Goal: Transaction & Acquisition: Purchase product/service

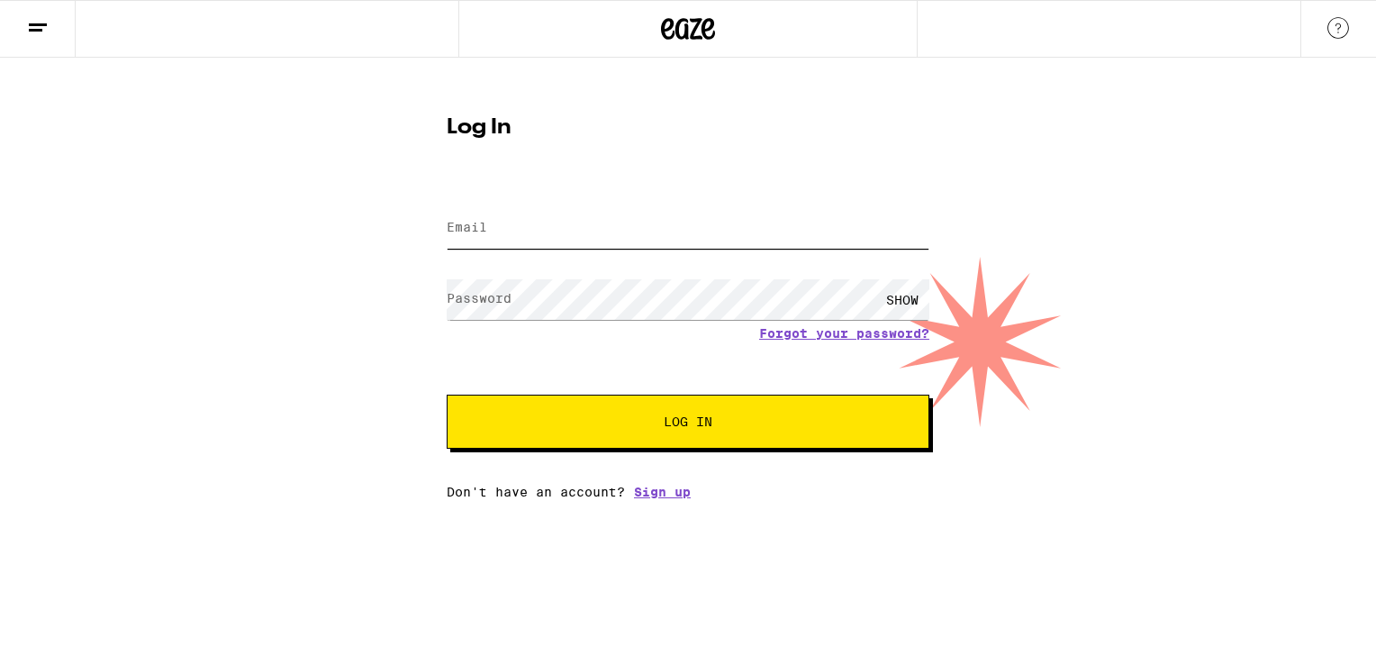
type input "[EMAIL_ADDRESS][DOMAIN_NAME]"
click at [732, 410] on button "Log In" at bounding box center [688, 422] width 483 height 54
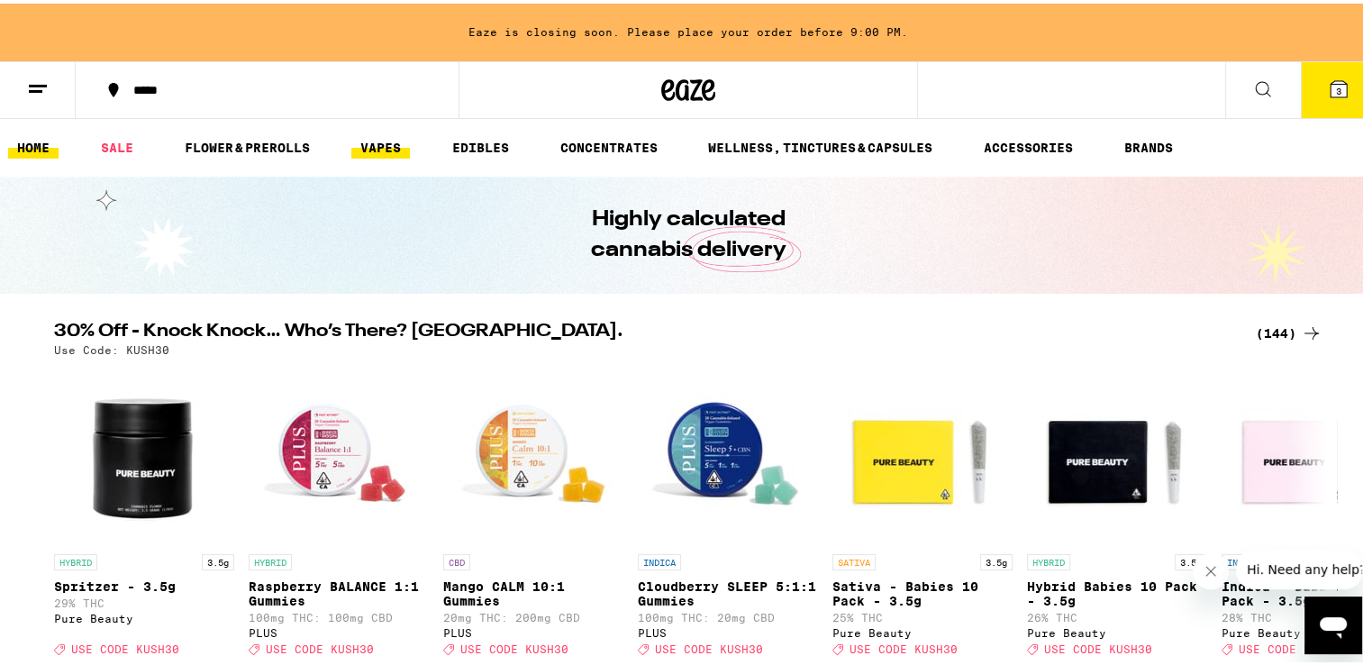
click at [368, 141] on link "VAPES" at bounding box center [380, 144] width 59 height 22
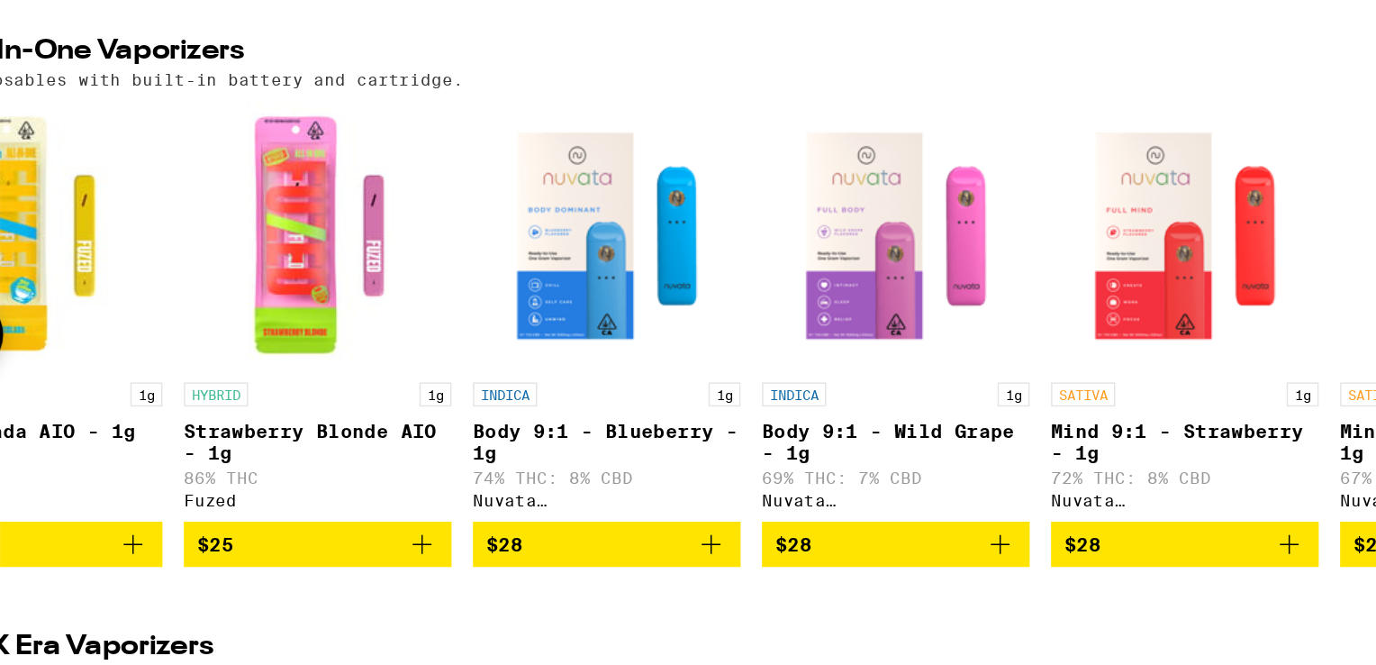
scroll to position [0, 425]
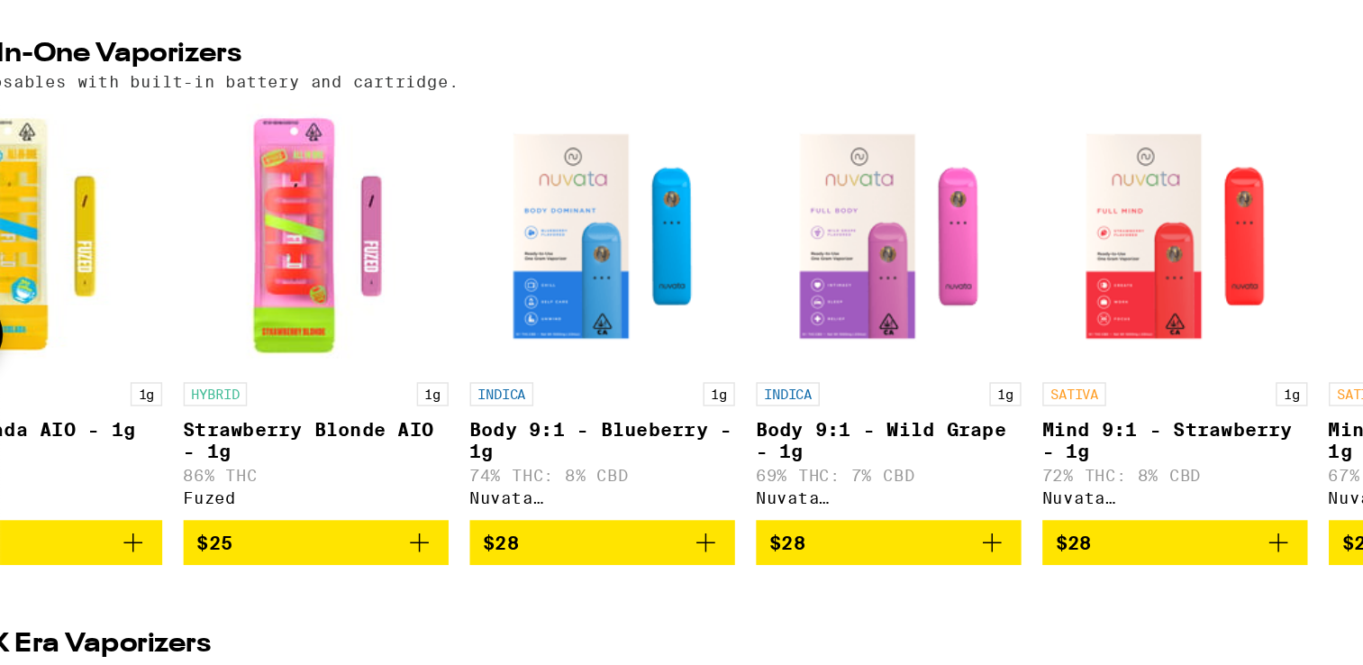
click at [324, 427] on p "Strawberry Blonde AIO - 1g" at bounding box center [303, 418] width 180 height 29
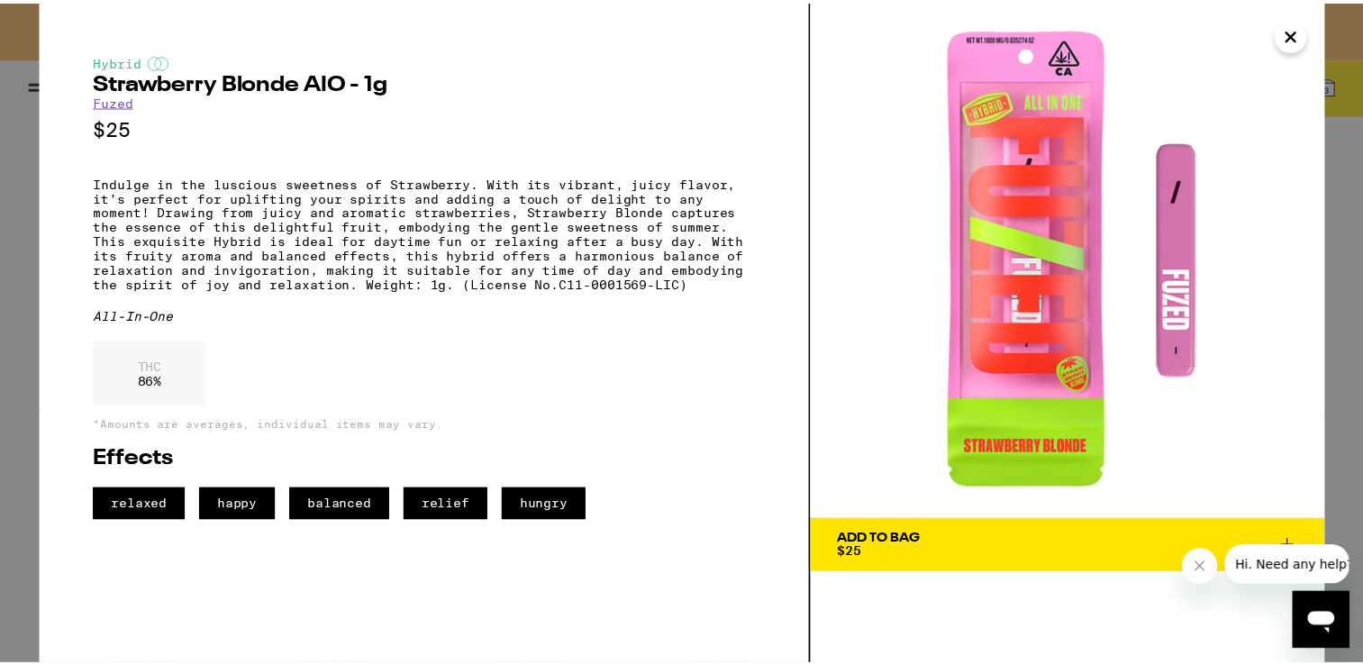
scroll to position [965, 0]
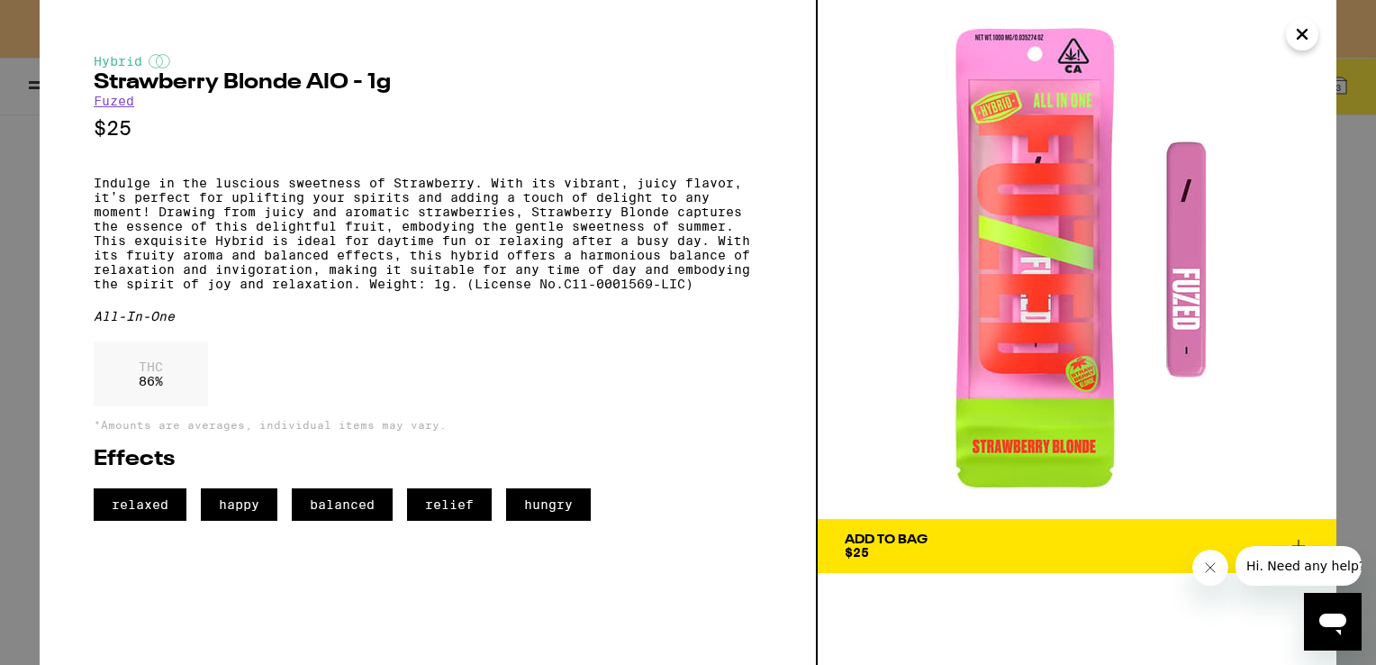
click at [1303, 47] on icon "Close" at bounding box center [1303, 34] width 22 height 27
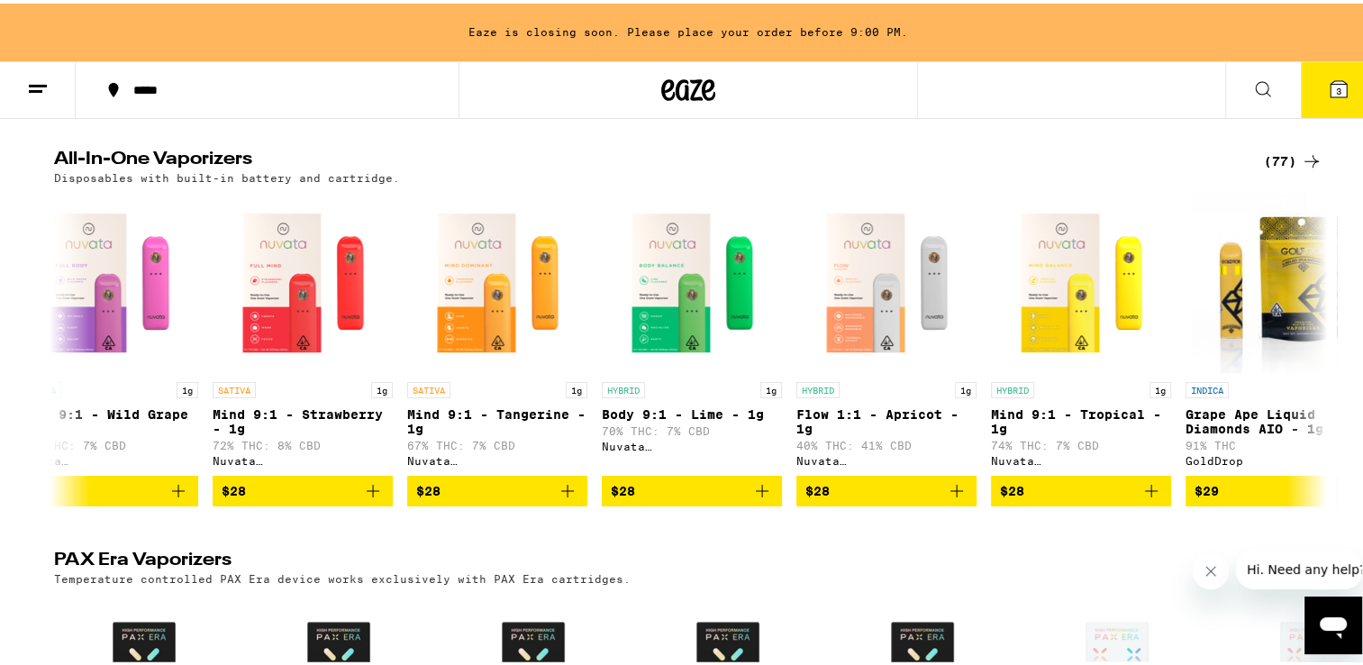
scroll to position [0, 1011]
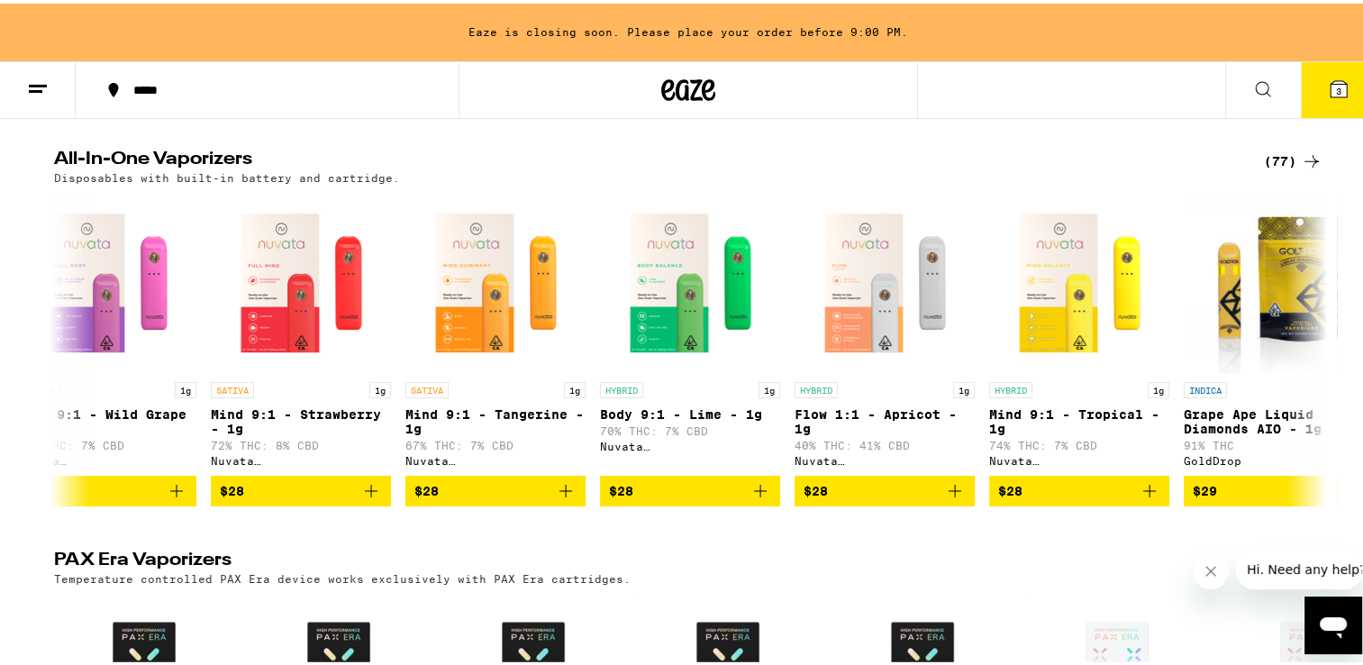
click at [1064, 330] on img "Open page for Mind 9:1 - Tropical - 1g from Nuvata (CA)" at bounding box center [1079, 279] width 180 height 180
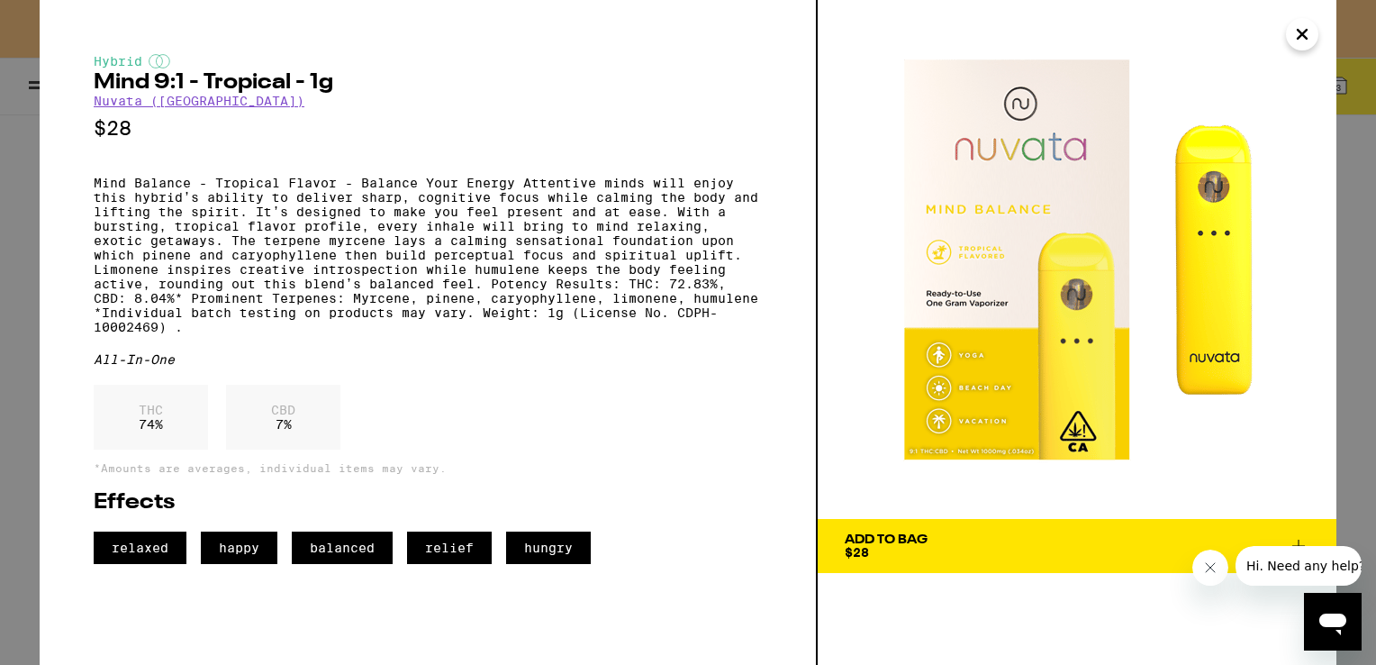
click at [1299, 44] on icon "Close" at bounding box center [1303, 34] width 22 height 27
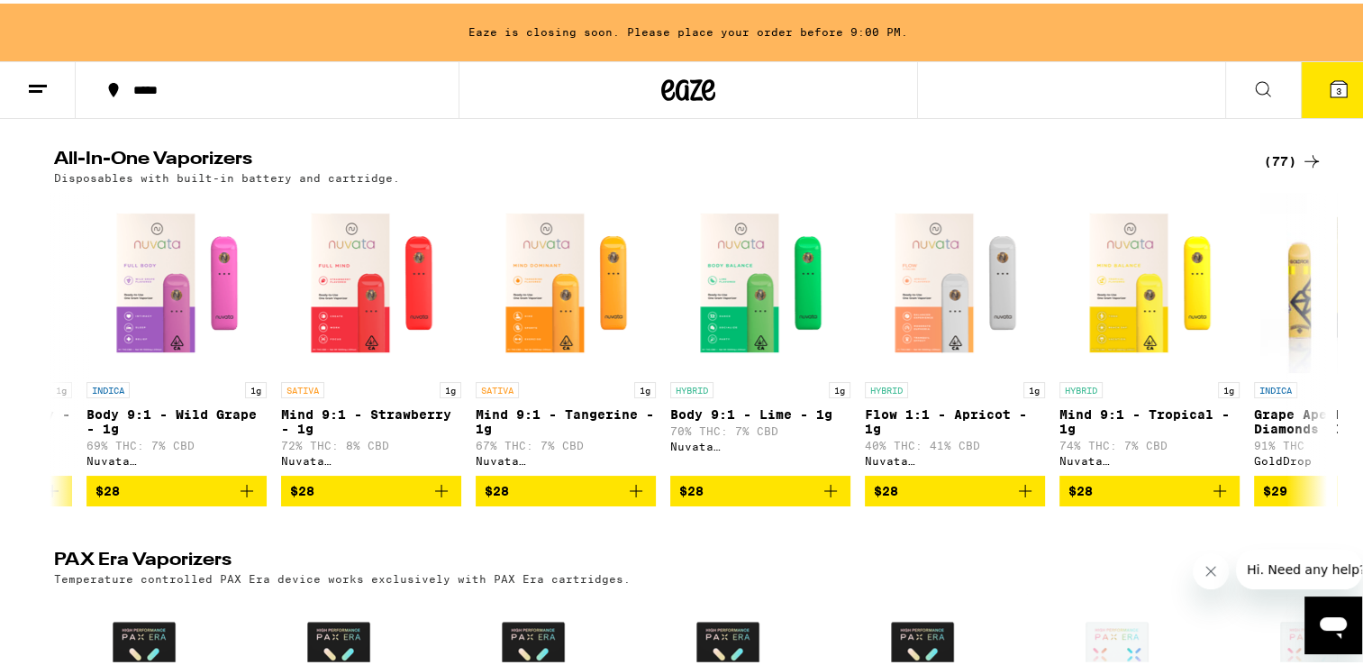
scroll to position [0, 978]
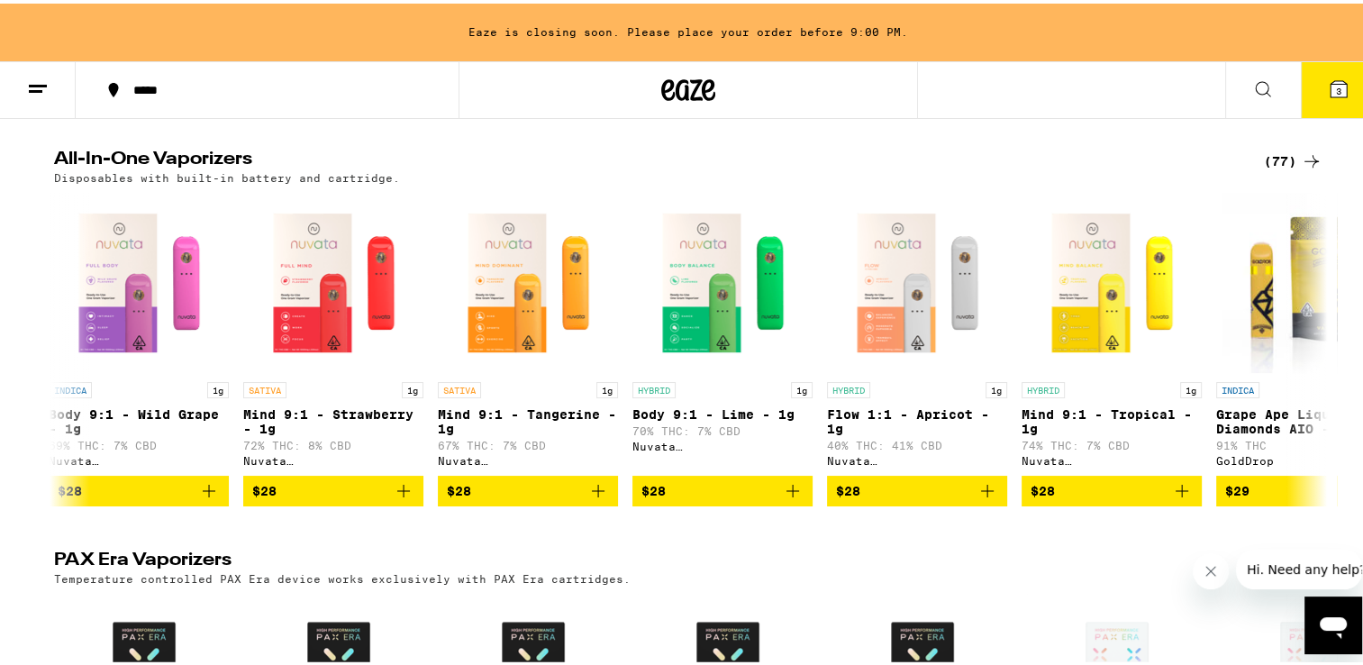
click at [1106, 313] on img "Open page for Mind 9:1 - Tropical - 1g from Nuvata (CA)" at bounding box center [1112, 279] width 180 height 180
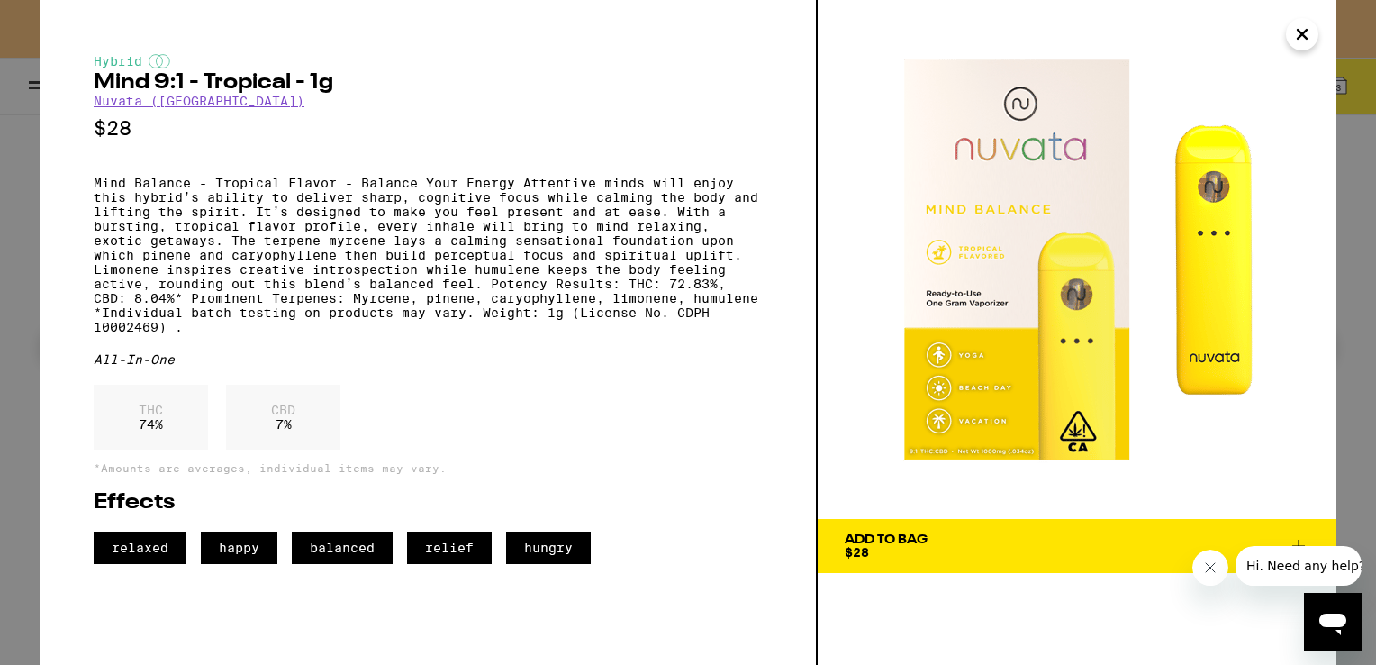
click at [1003, 543] on span "Add To Bag $28" at bounding box center [1077, 545] width 465 height 25
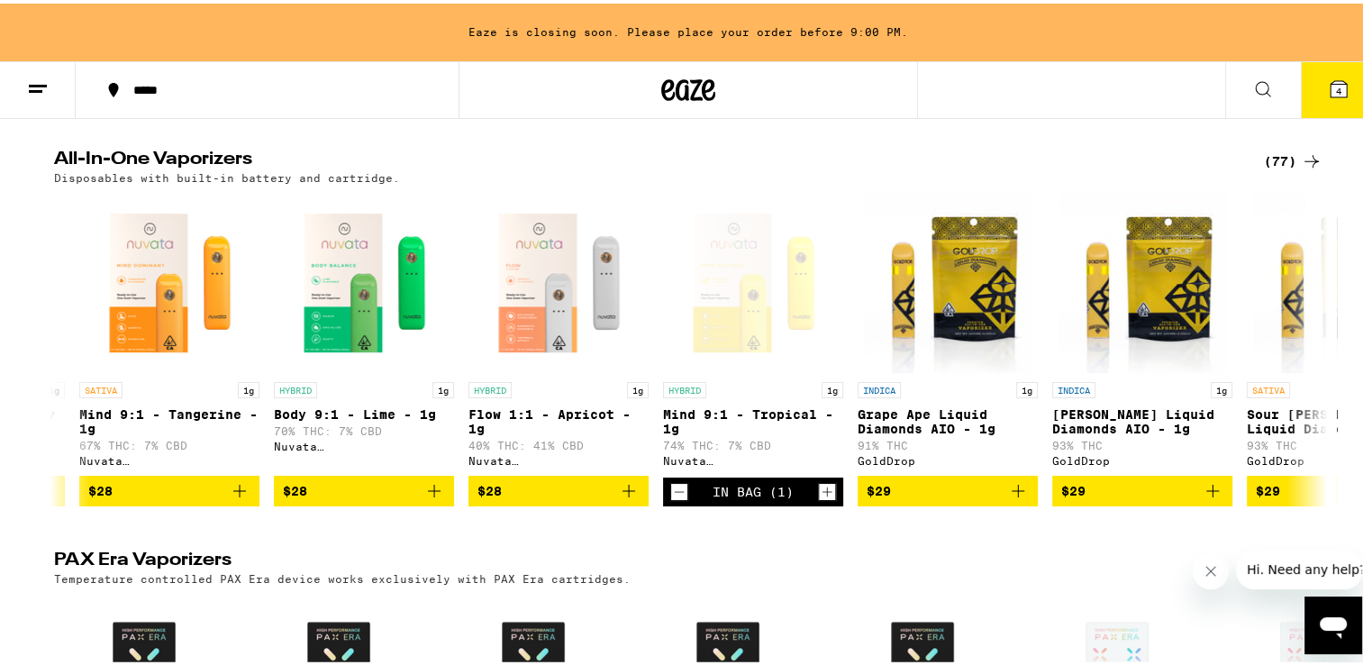
scroll to position [0, 1376]
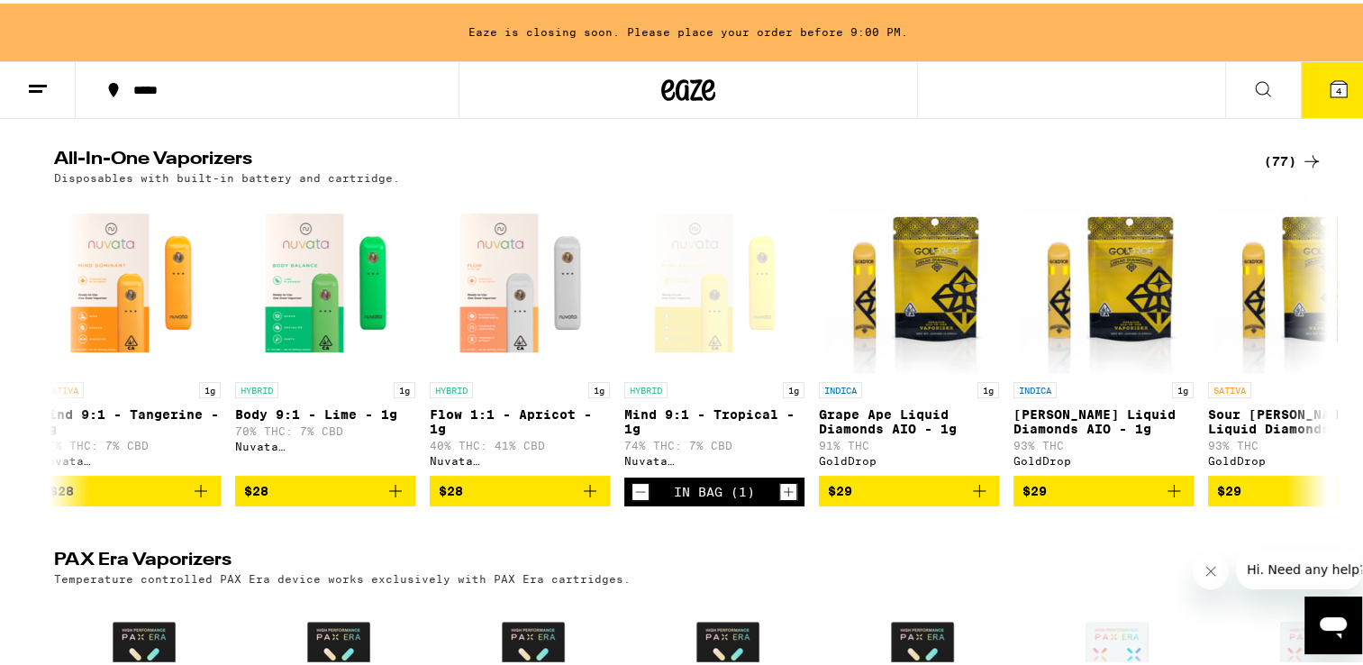
click at [781, 499] on icon "Increment" at bounding box center [788, 488] width 16 height 22
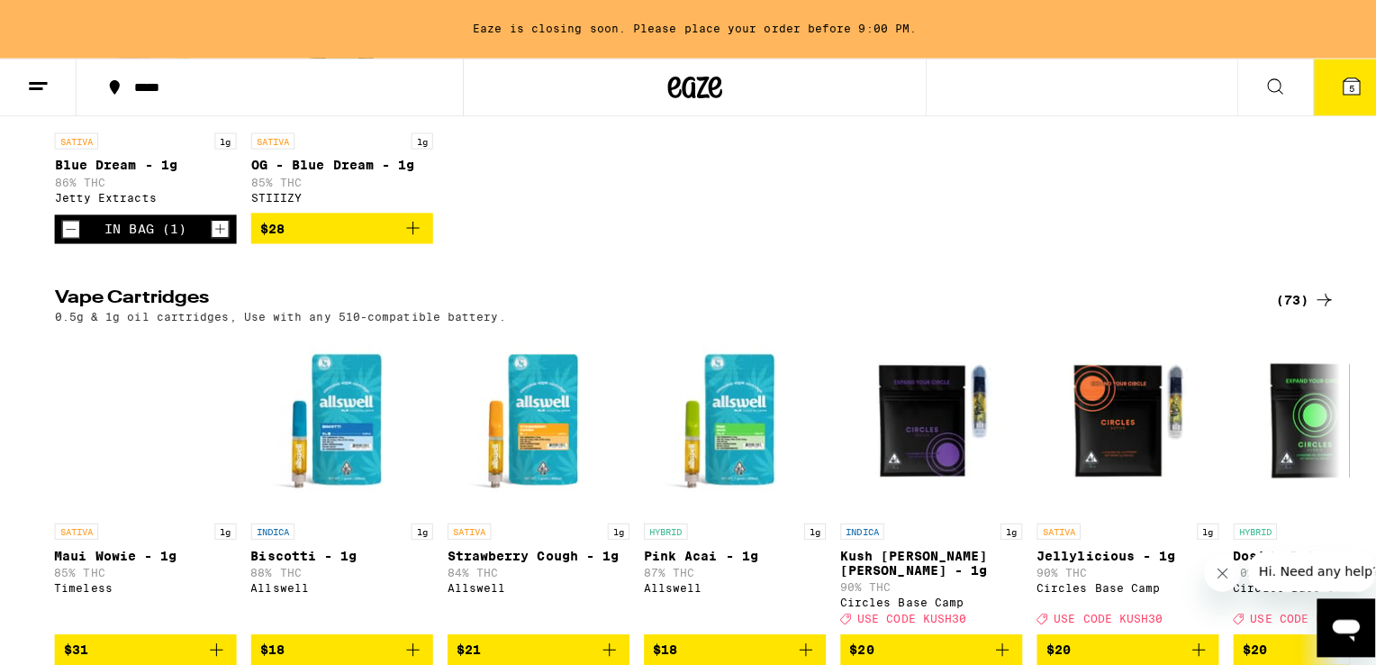
scroll to position [388, 0]
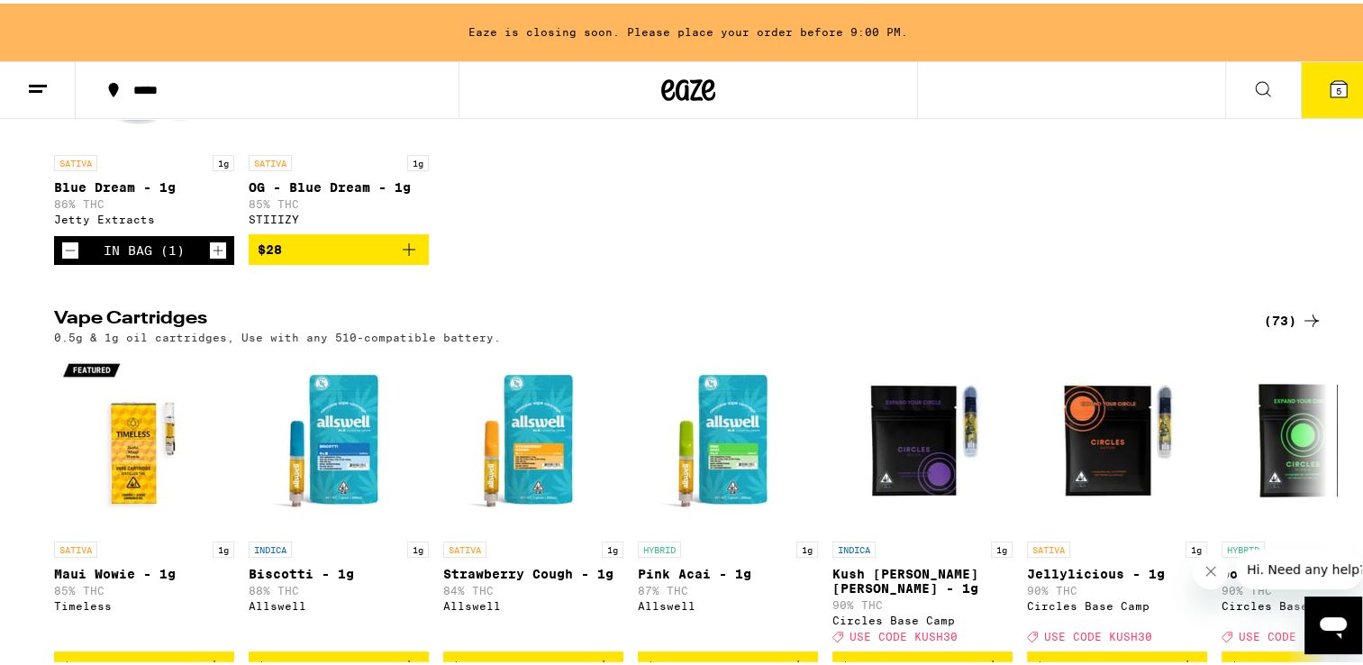
click at [1325, 102] on button "5" at bounding box center [1339, 87] width 76 height 56
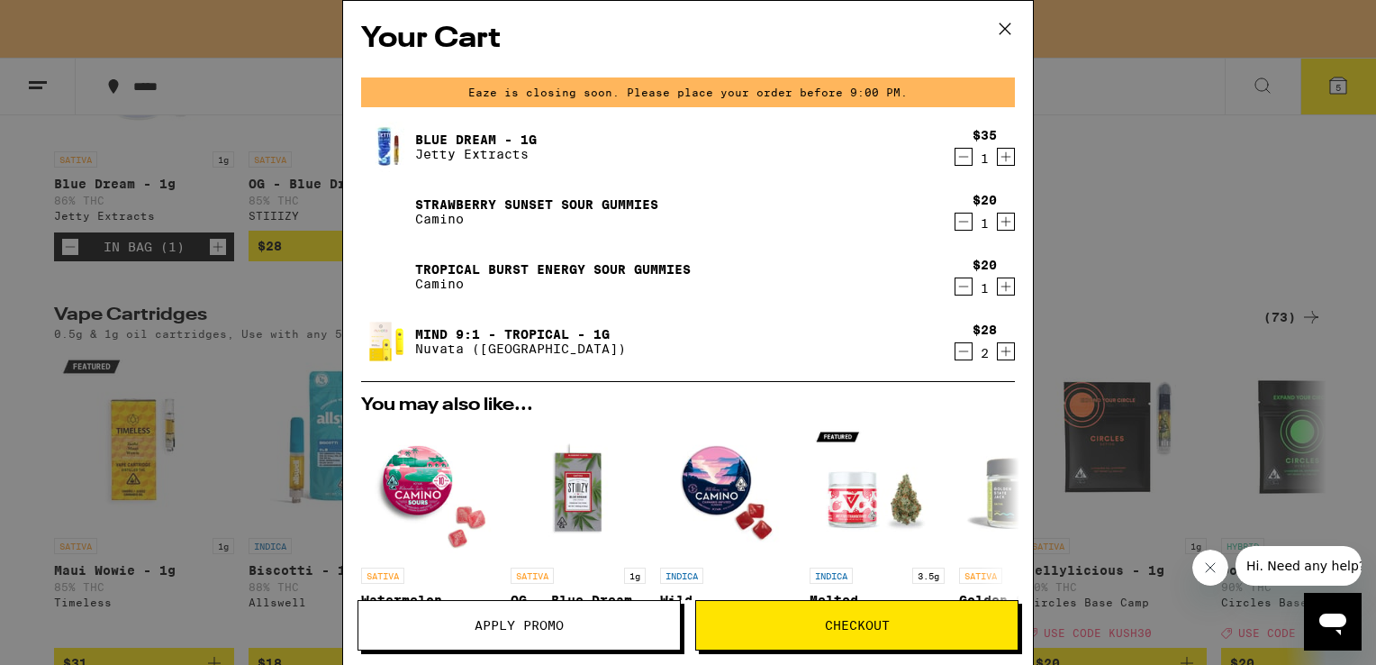
click at [956, 162] on icon "Decrement" at bounding box center [964, 157] width 16 height 22
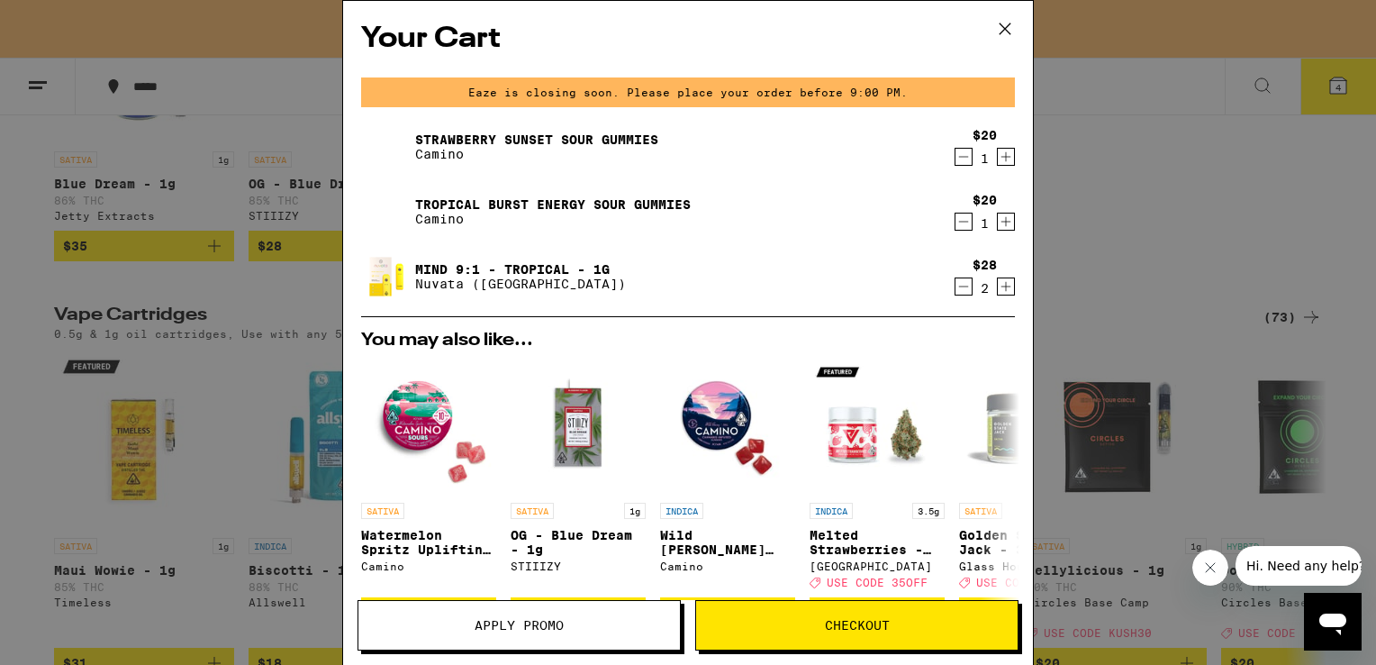
click at [956, 162] on icon "Decrement" at bounding box center [964, 157] width 16 height 22
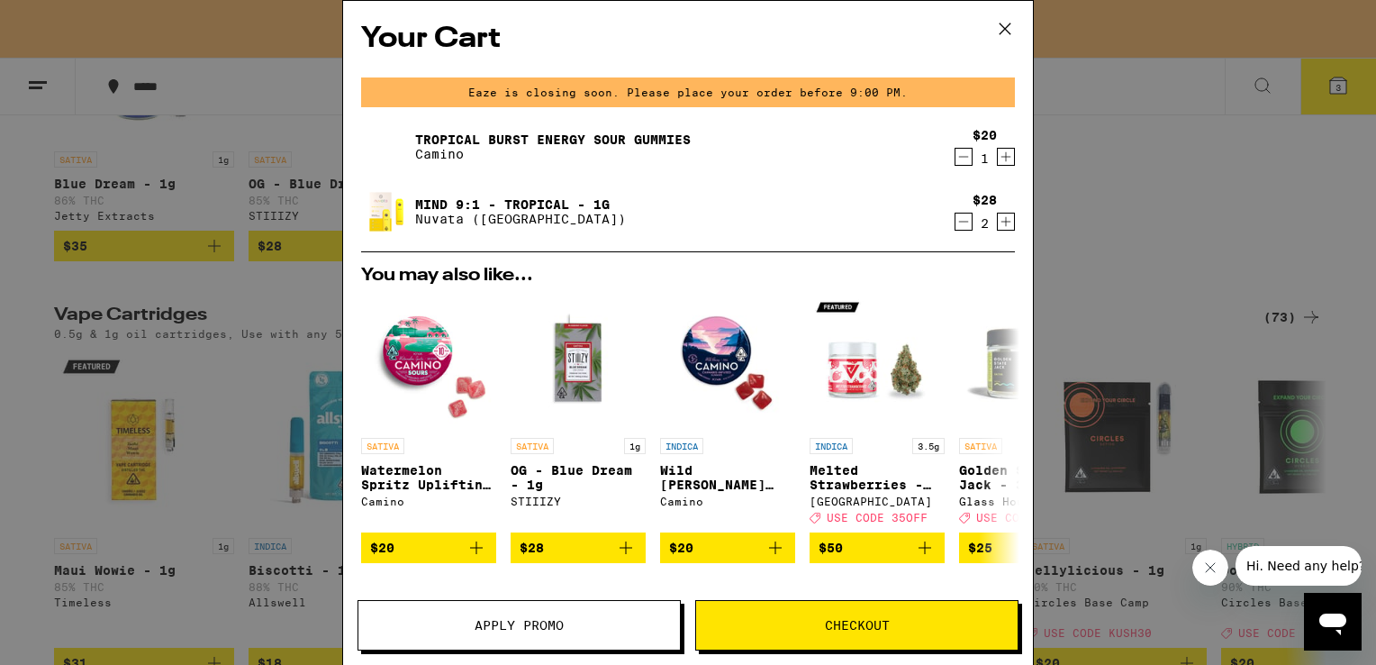
click at [959, 157] on icon "Decrement" at bounding box center [964, 157] width 10 height 0
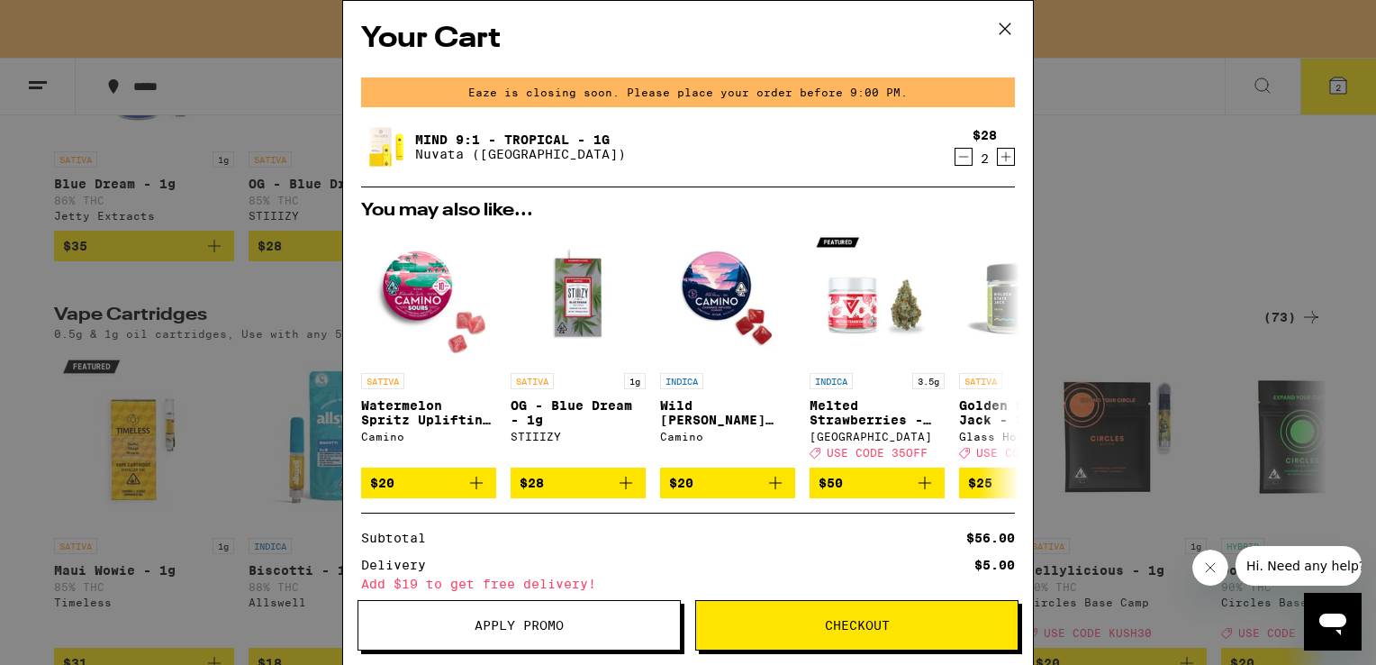
click at [909, 631] on span "Checkout" at bounding box center [857, 625] width 322 height 13
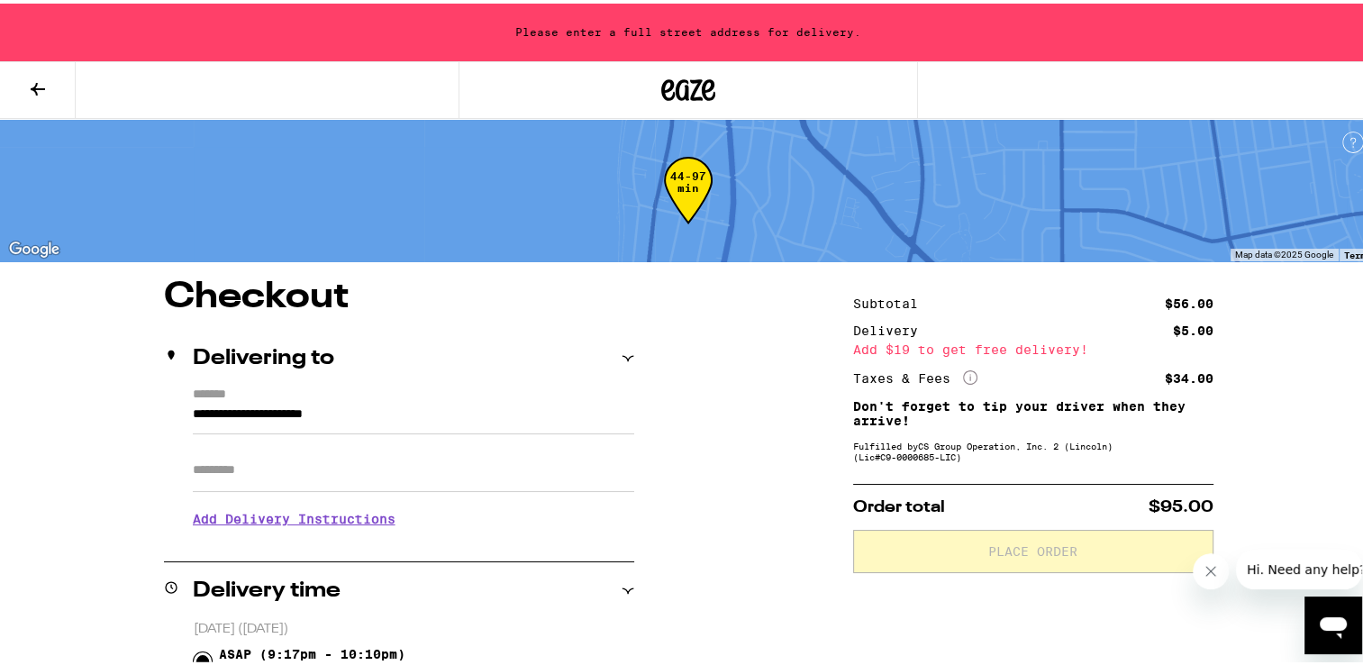
click at [193, 410] on input "**********" at bounding box center [413, 415] width 441 height 31
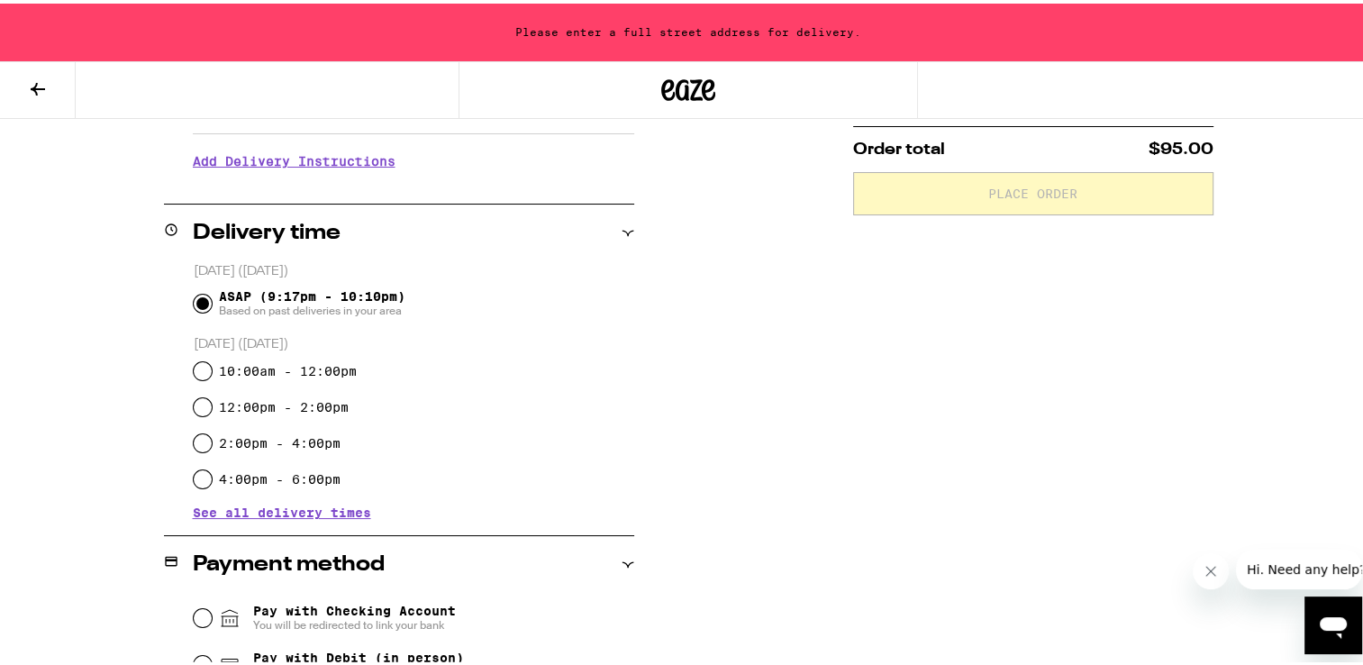
scroll to position [362, 0]
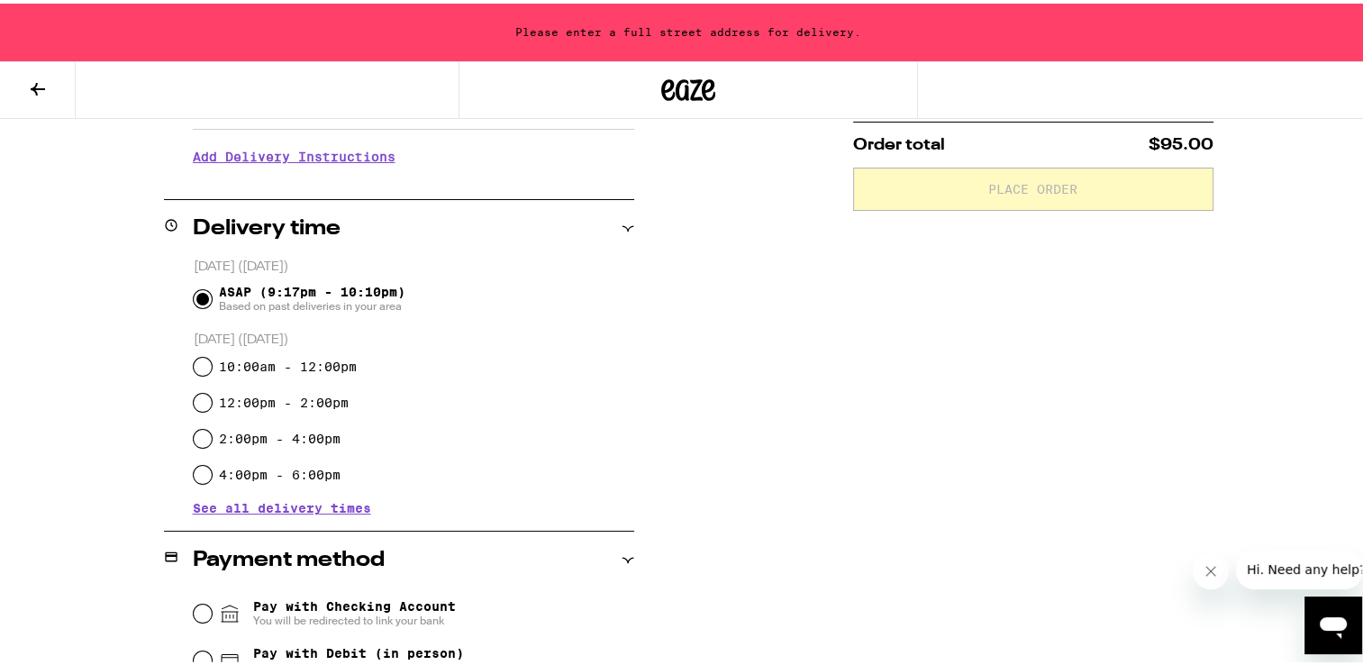
click at [354, 568] on h2 "Payment method" at bounding box center [289, 557] width 192 height 22
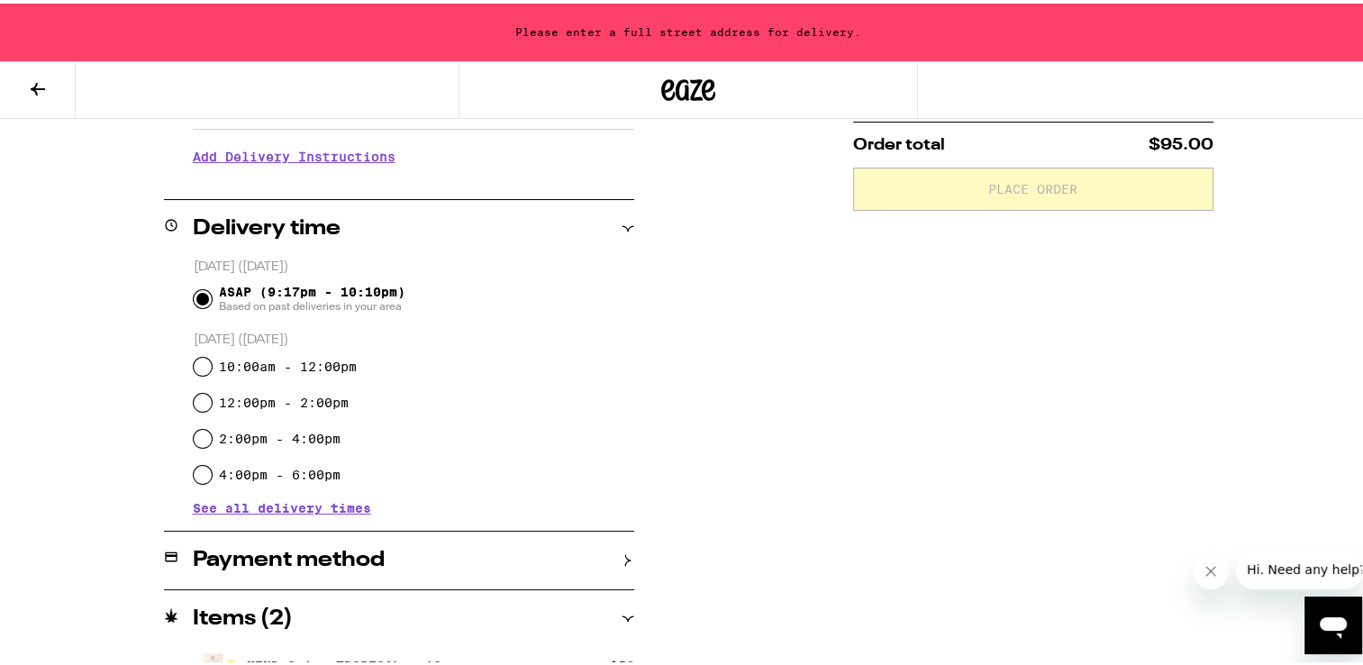
click at [312, 506] on span "See all delivery times" at bounding box center [282, 504] width 178 height 13
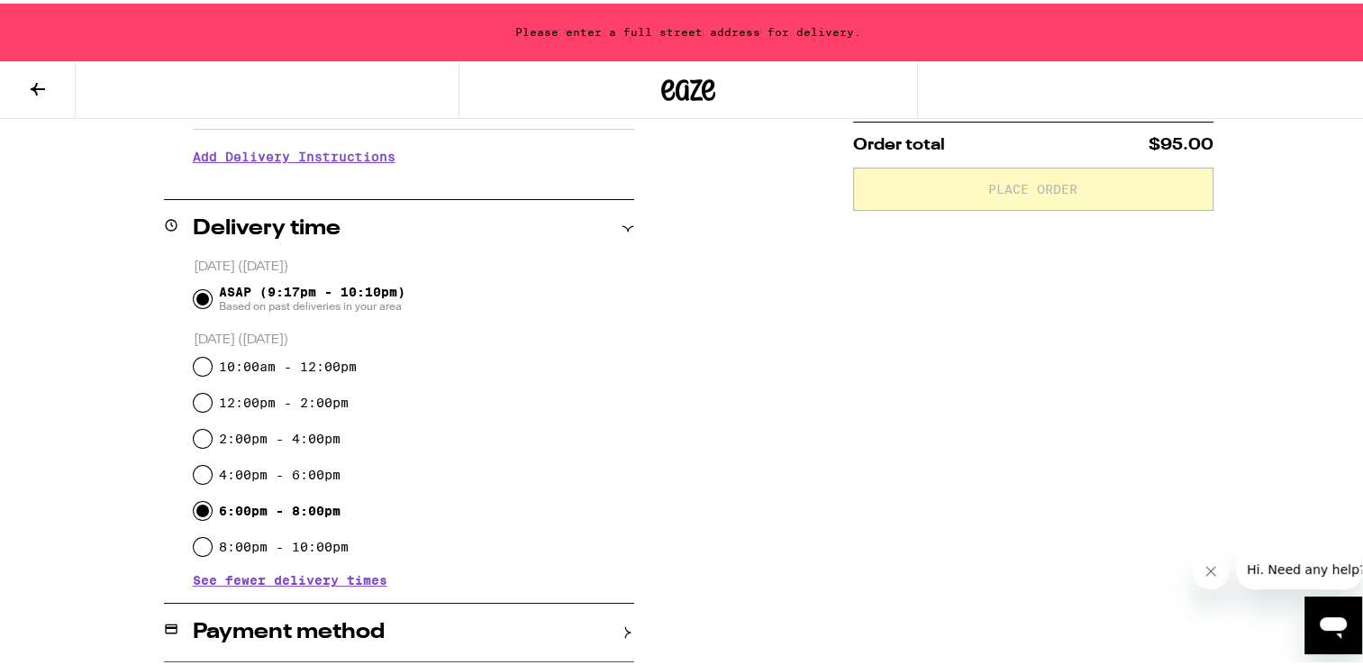
click at [202, 513] on input "6:00pm - 8:00pm" at bounding box center [203, 507] width 18 height 18
radio input "true"
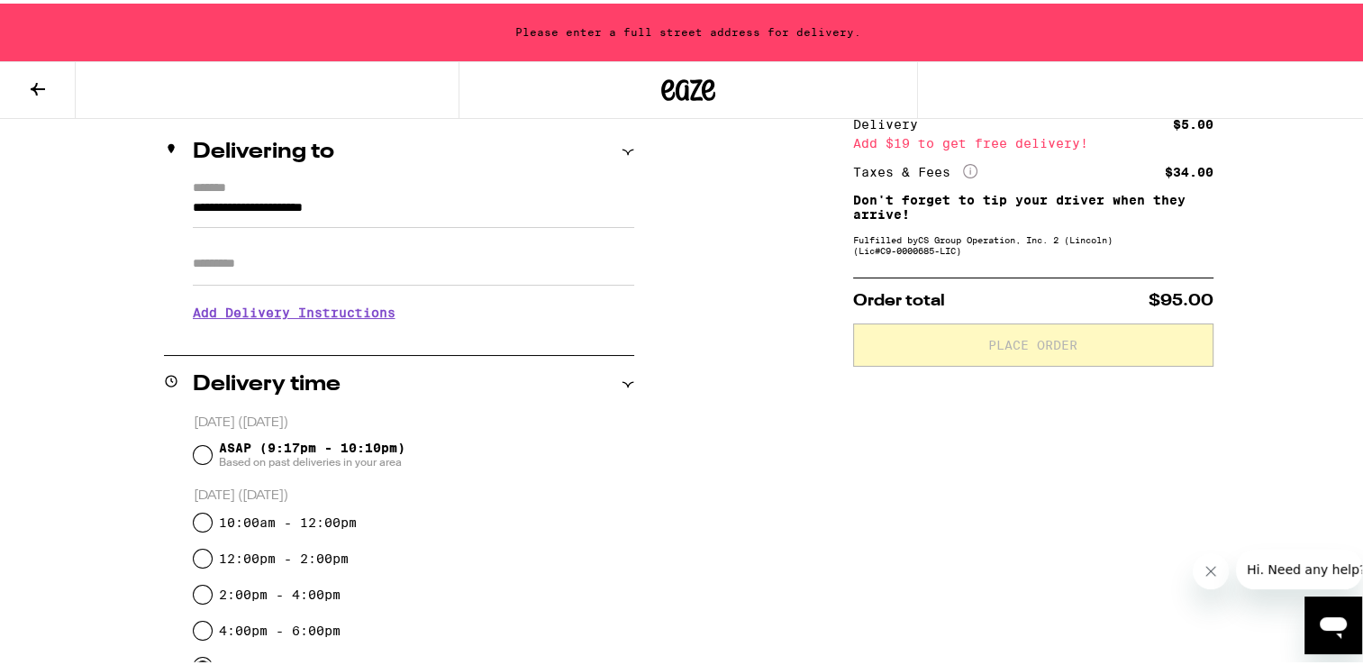
scroll to position [205, 0]
click at [450, 24] on div "Please enter a full street address for delivery." at bounding box center [688, 29] width 1376 height 58
click at [168, 193] on div "**********" at bounding box center [399, 255] width 470 height 155
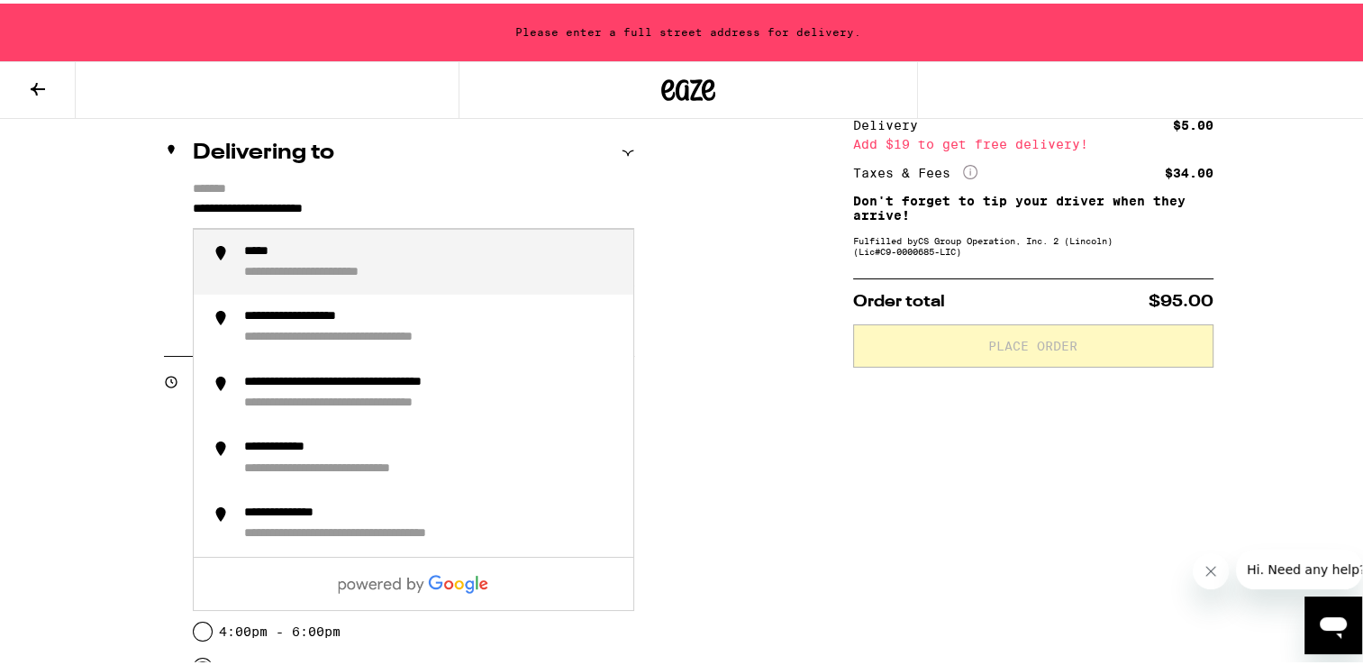
click at [193, 204] on input "**********" at bounding box center [413, 210] width 441 height 31
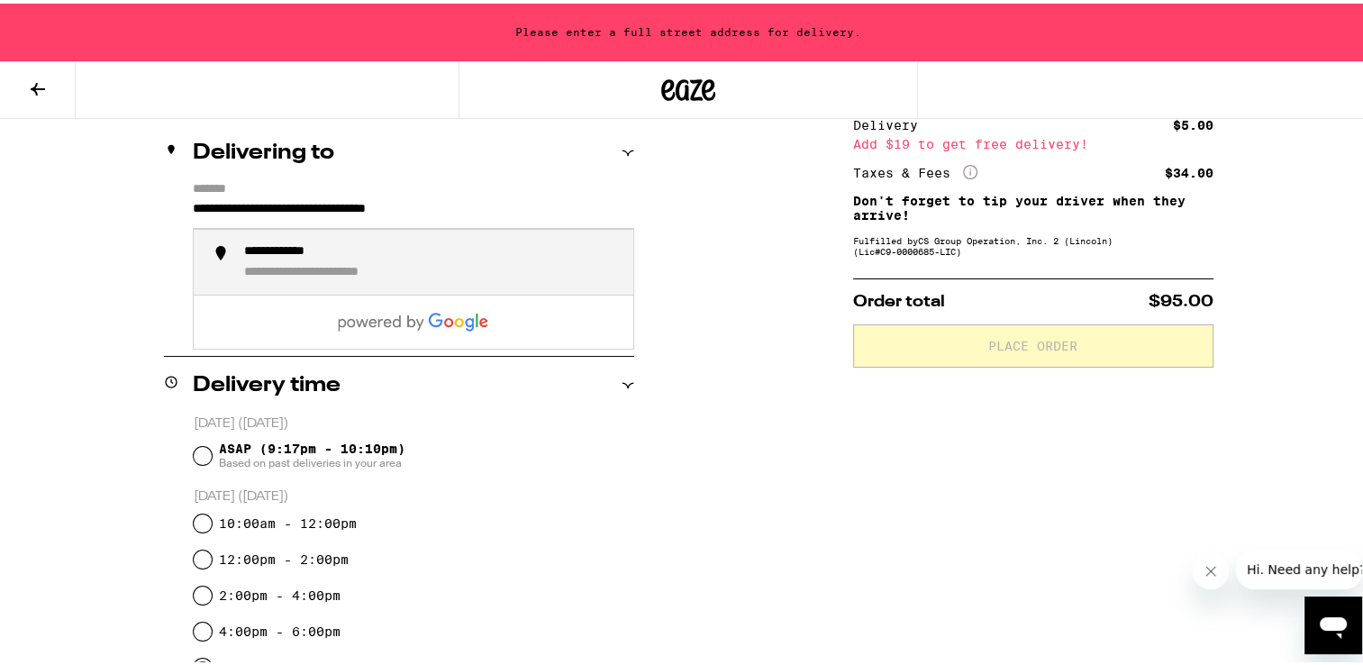
click at [391, 239] on li "**********" at bounding box center [414, 259] width 440 height 66
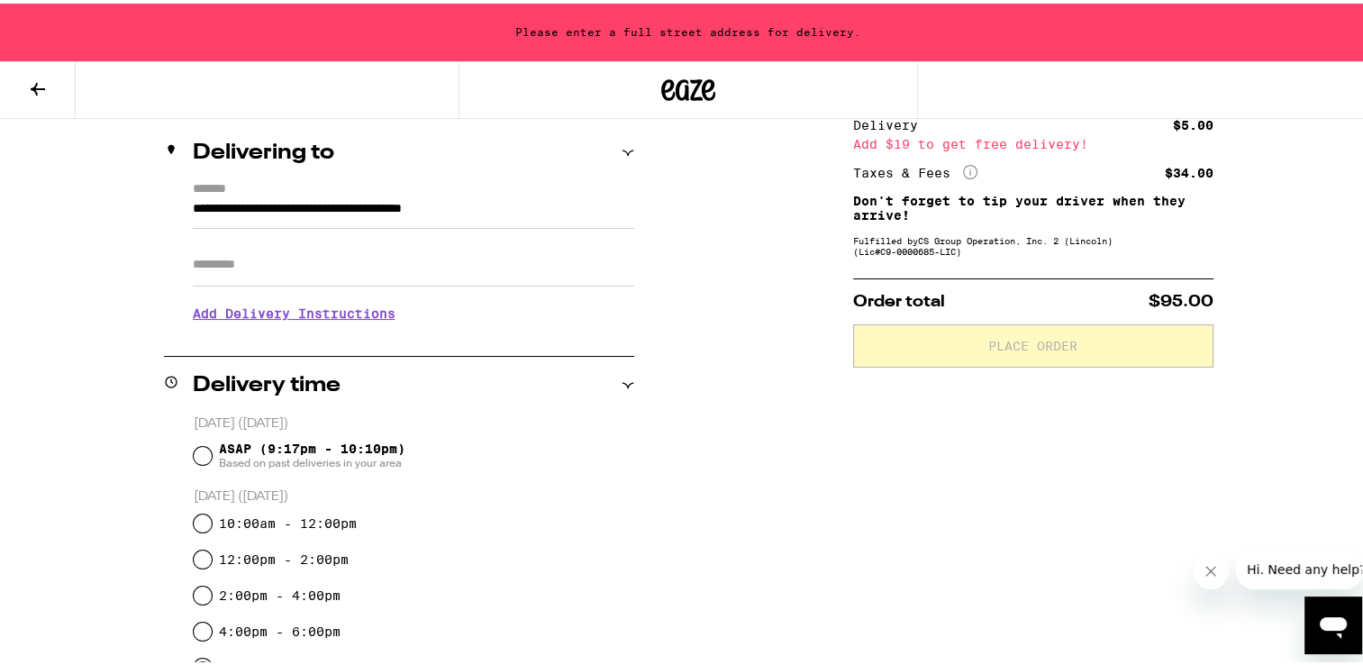
type input "**********"
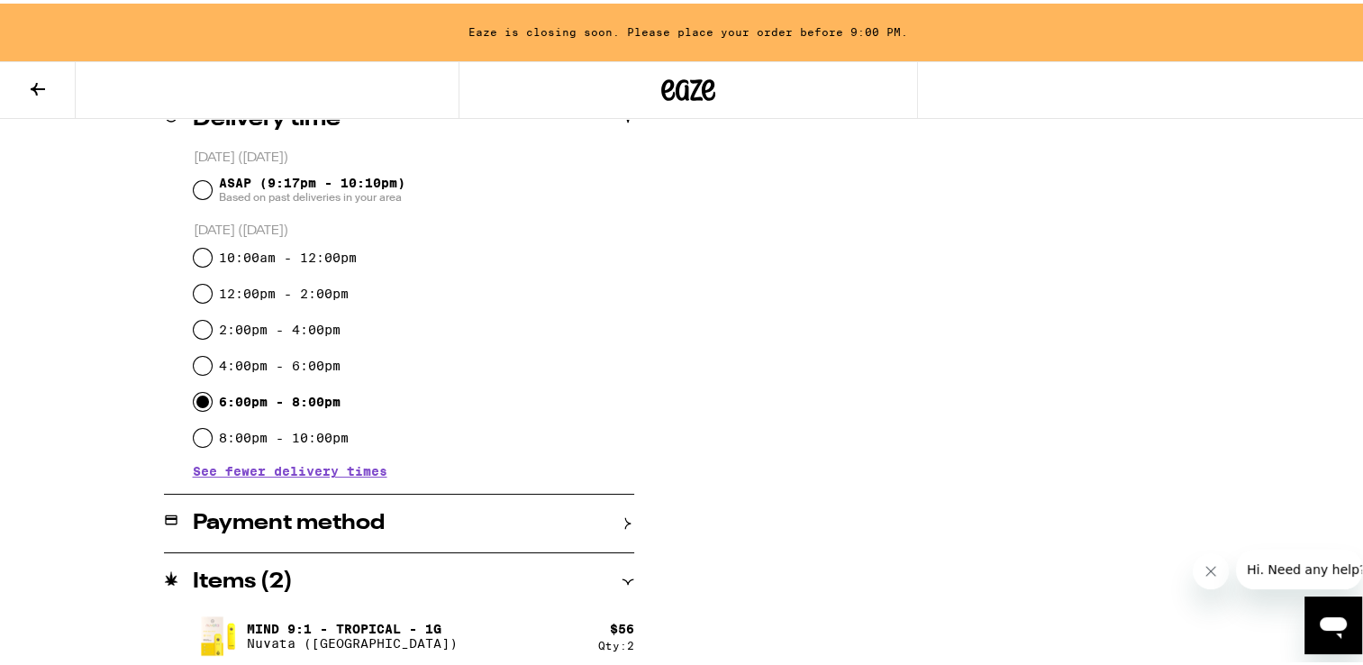
scroll to position [478, 0]
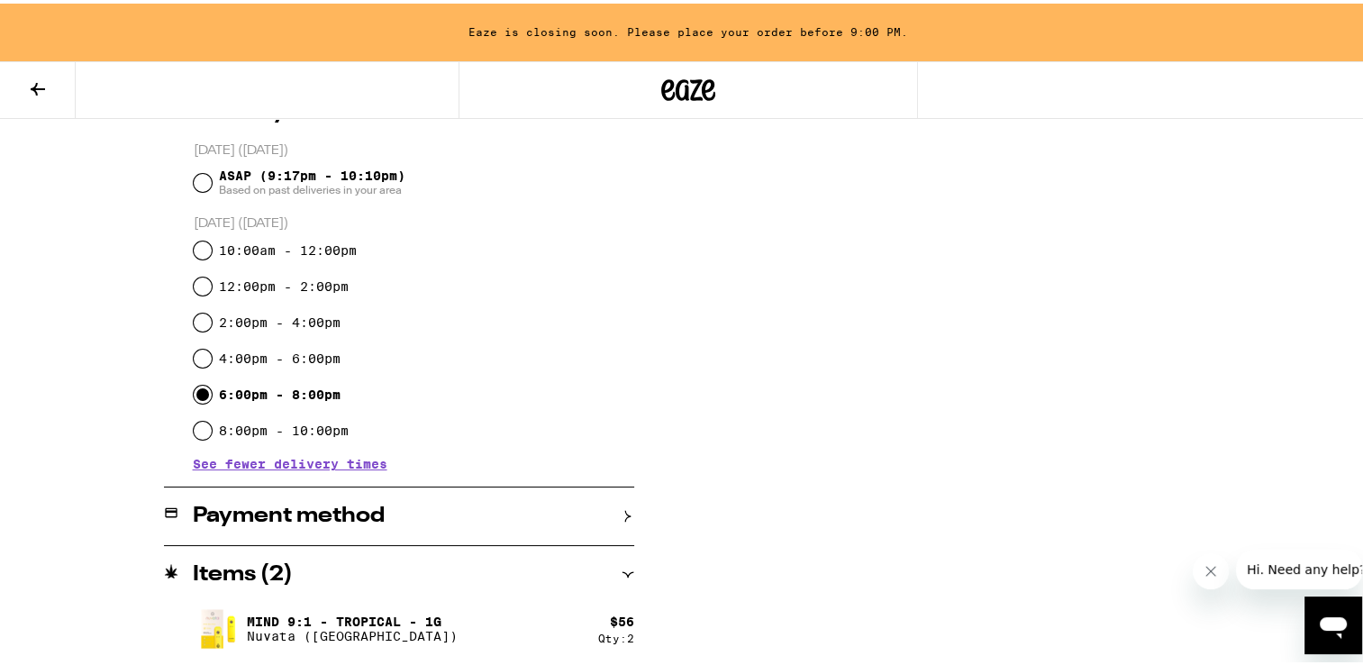
click at [611, 518] on div "Payment method" at bounding box center [399, 513] width 470 height 22
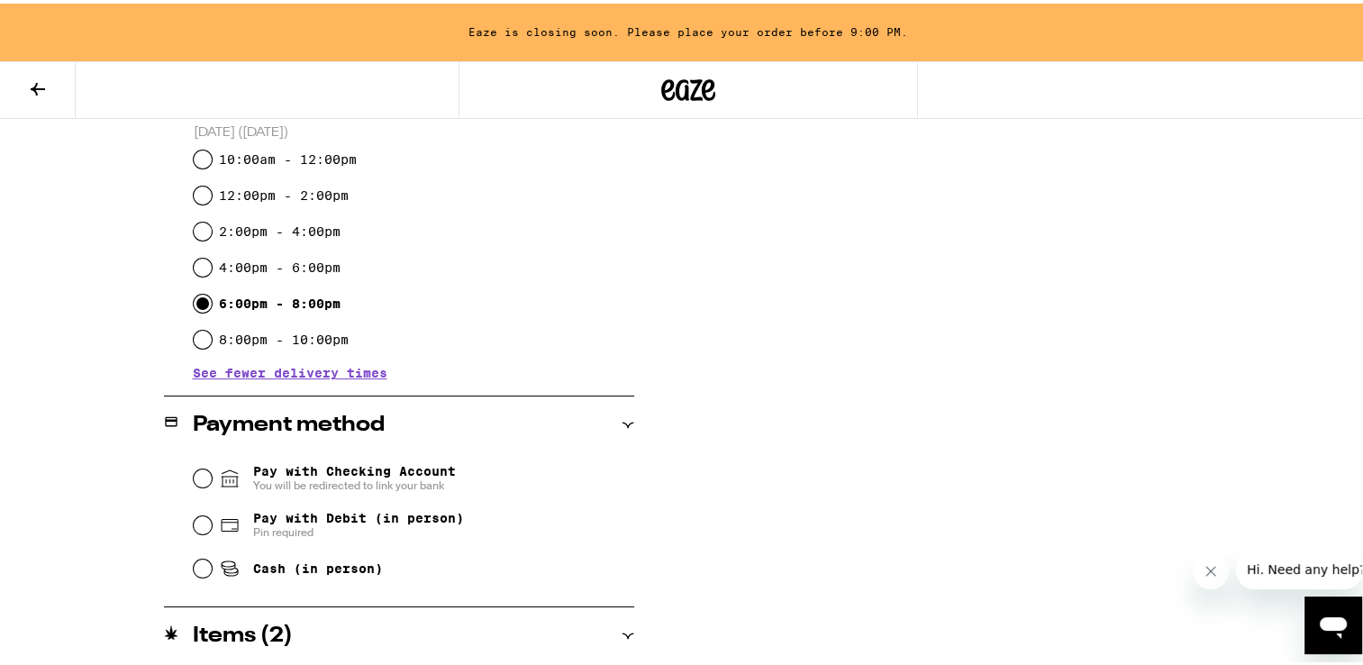
scroll to position [631, 0]
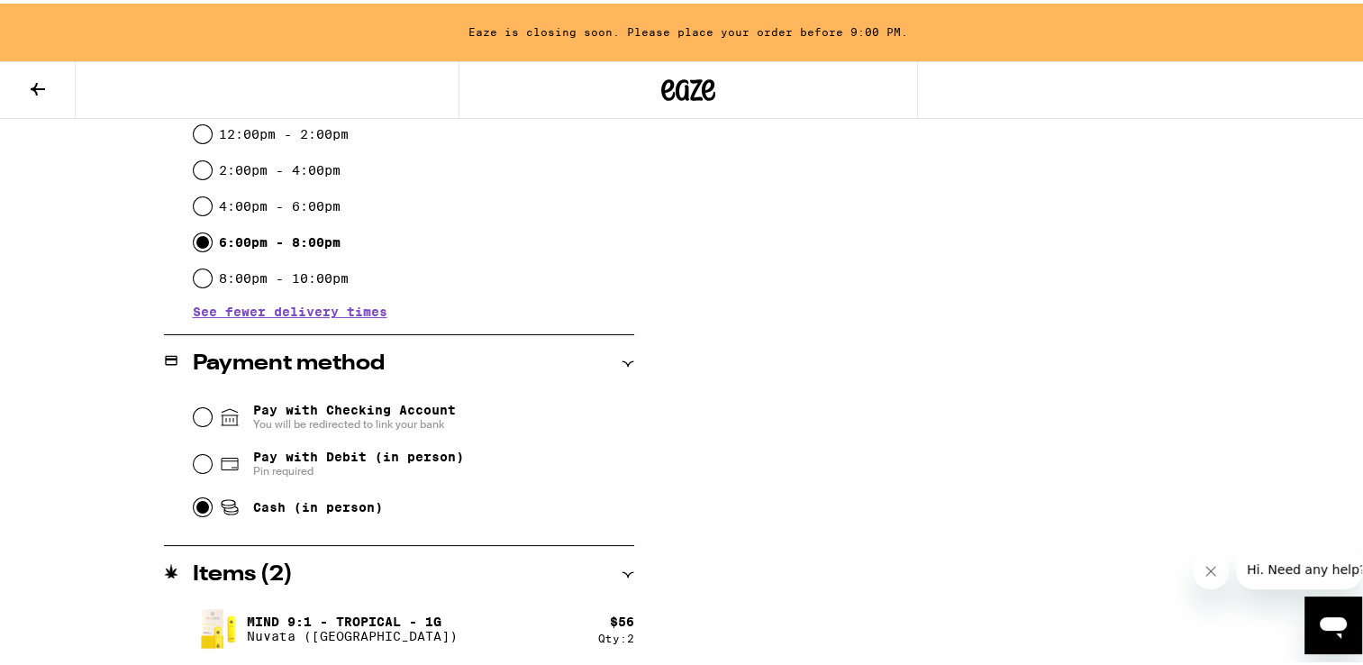
click at [194, 513] on input "Cash (in person)" at bounding box center [203, 504] width 18 height 18
radio input "true"
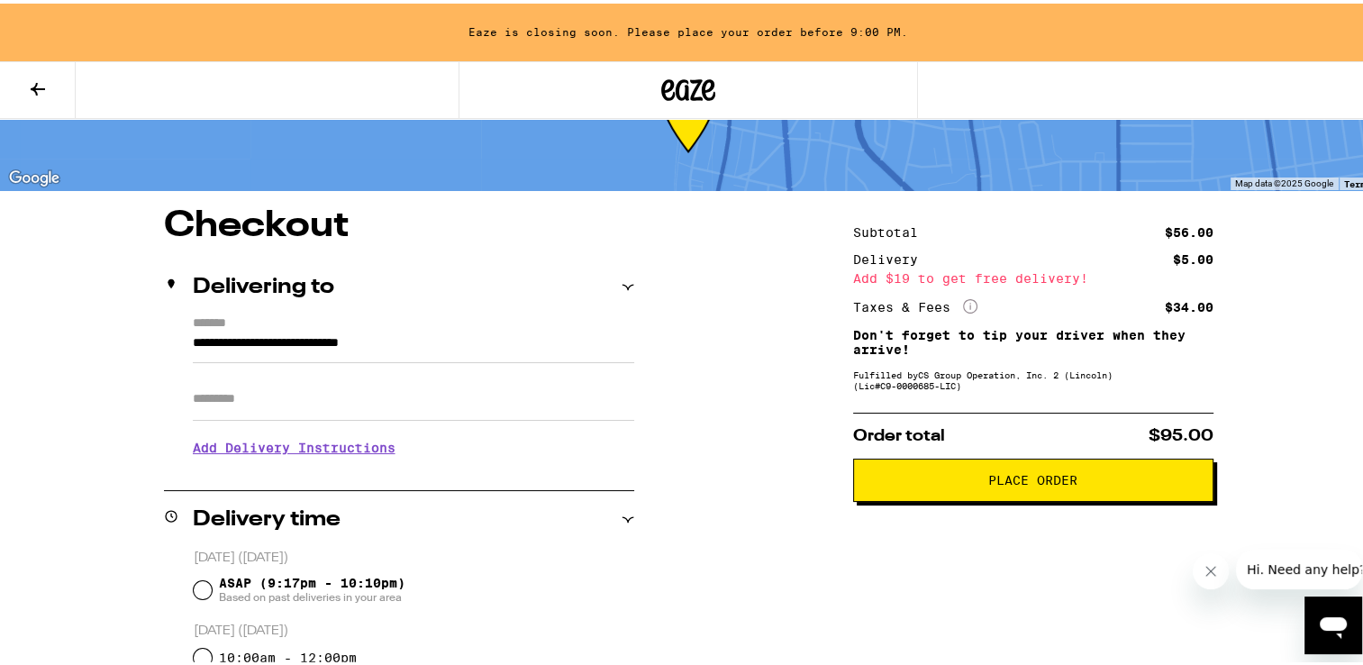
scroll to position [68, 0]
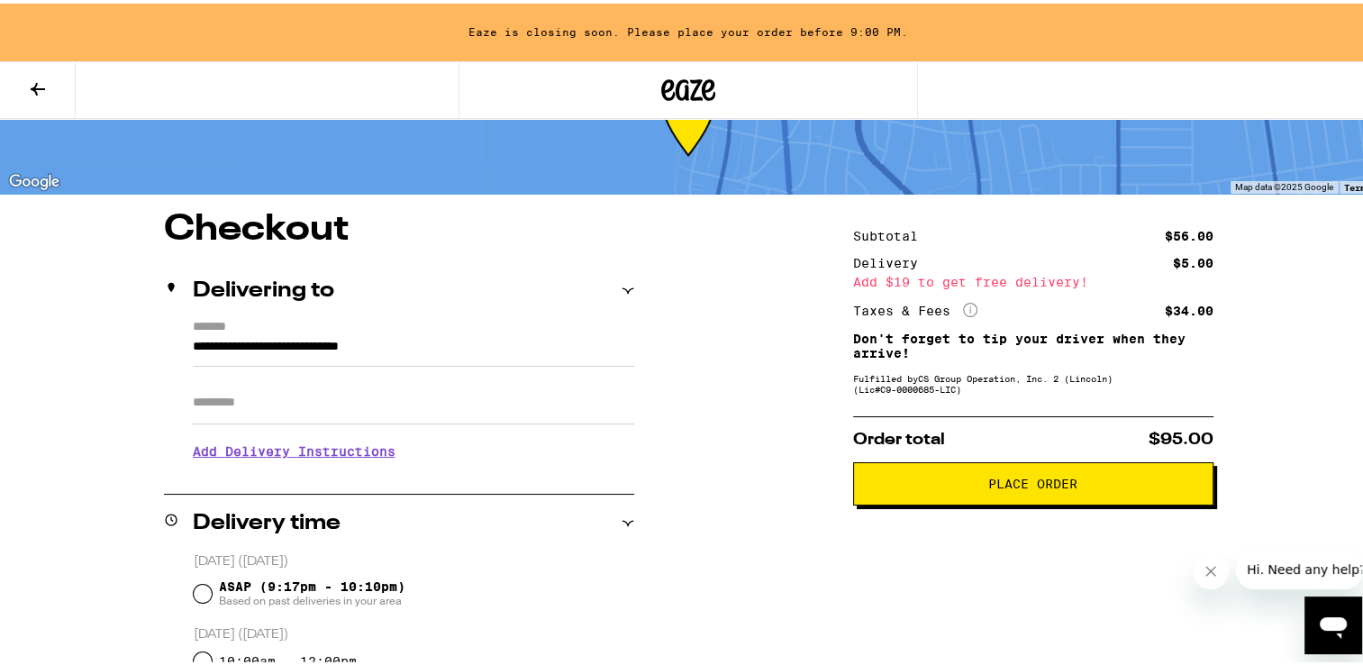
click at [1127, 486] on span "Place Order" at bounding box center [1033, 480] width 330 height 13
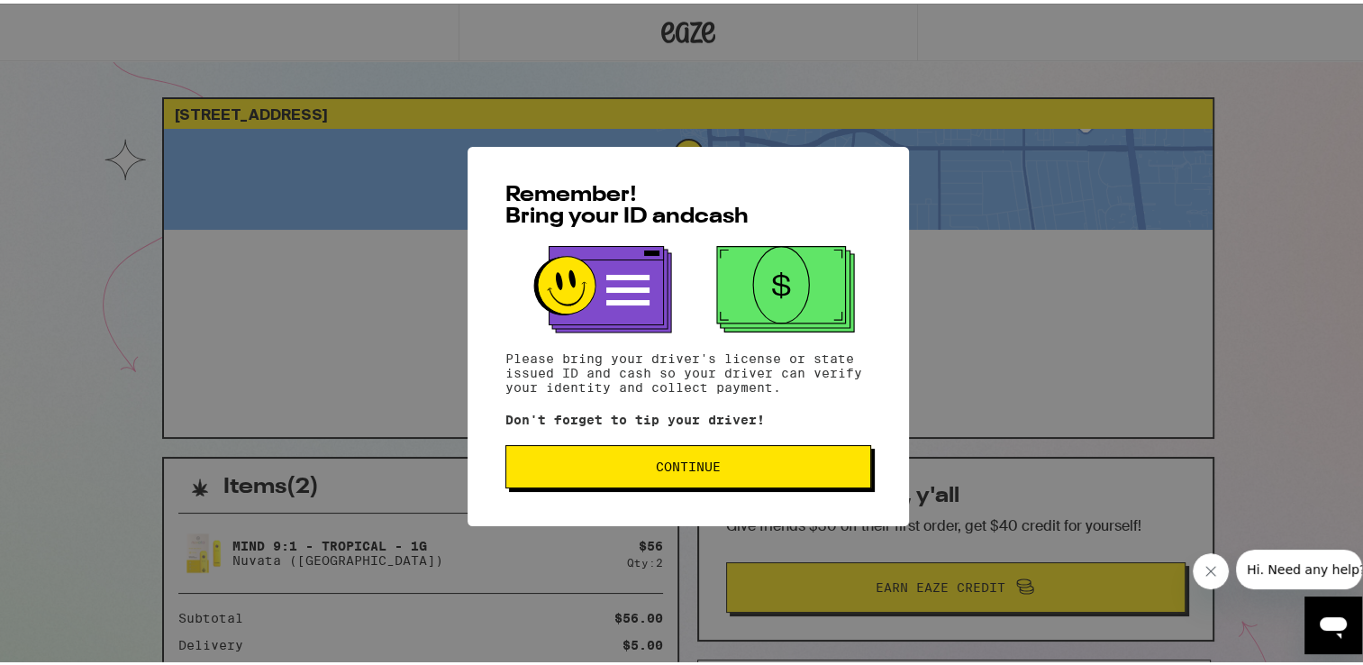
click at [771, 465] on span "Continue" at bounding box center [688, 463] width 335 height 13
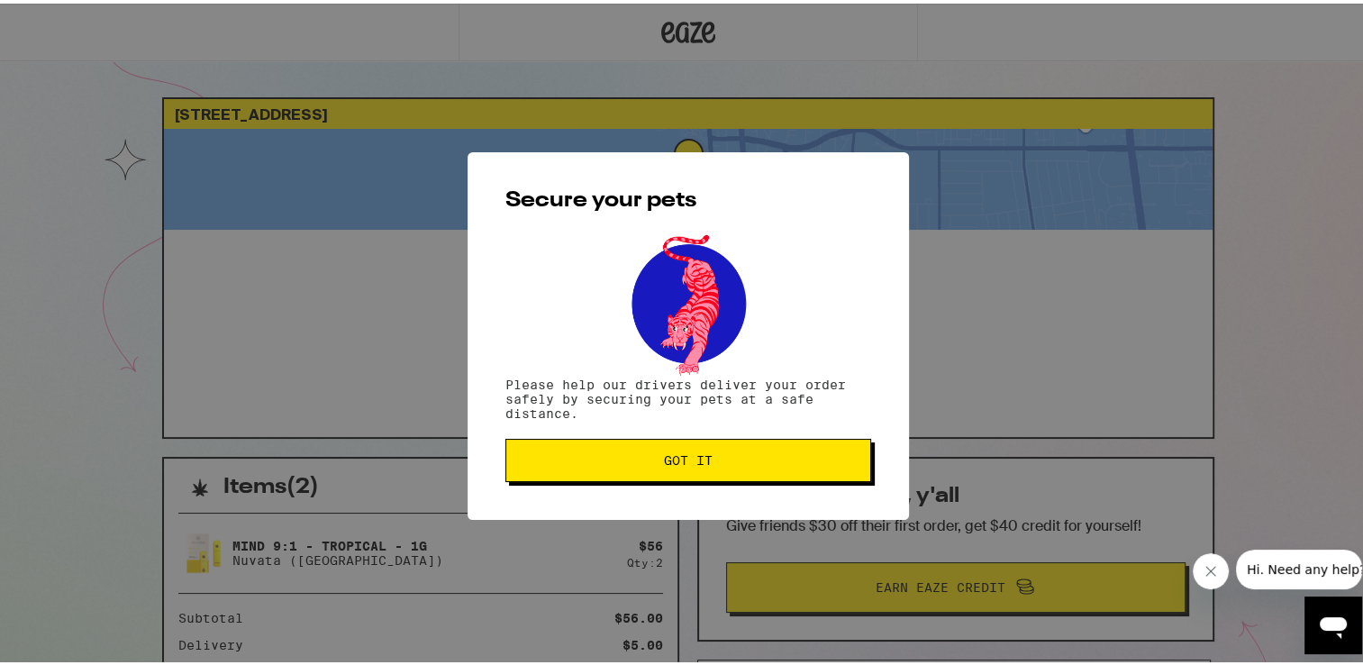
click at [776, 461] on span "Got it" at bounding box center [688, 456] width 335 height 13
